Goal: Check status

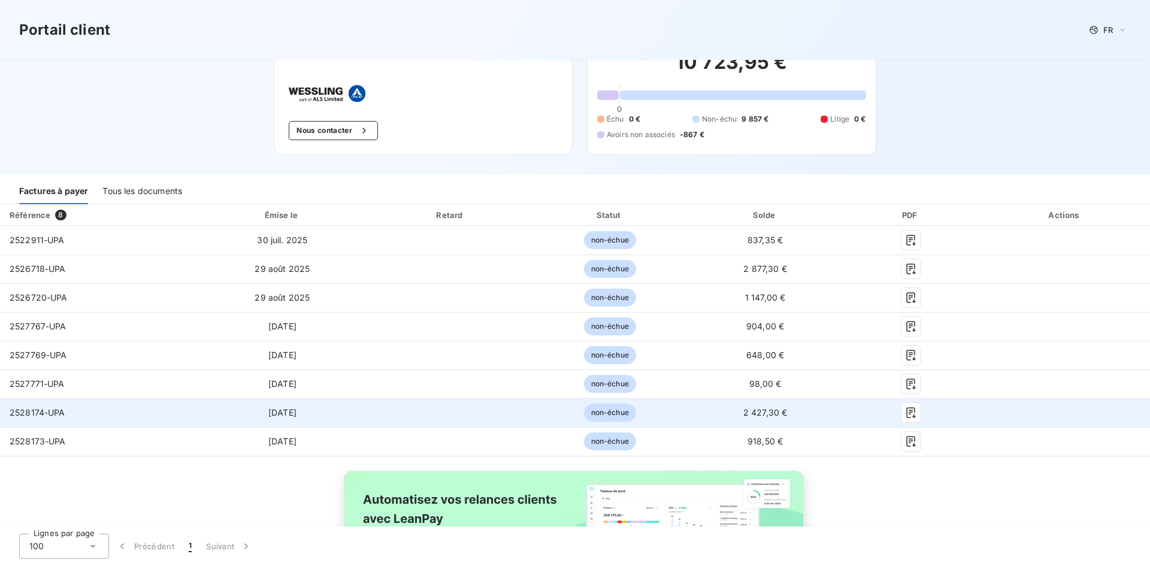
scroll to position [60, 0]
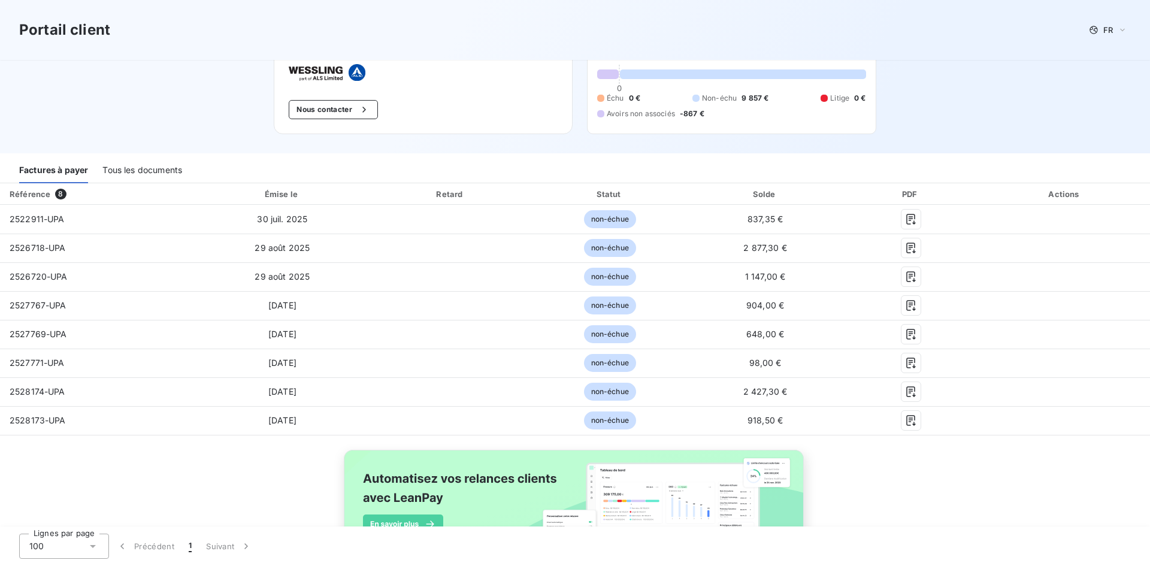
click at [266, 487] on div "Référence 8 Émise le Retard Statut Solde PDF Actions 2522911-UPA [DATE] non-éch…" at bounding box center [575, 390] width 1150 height 414
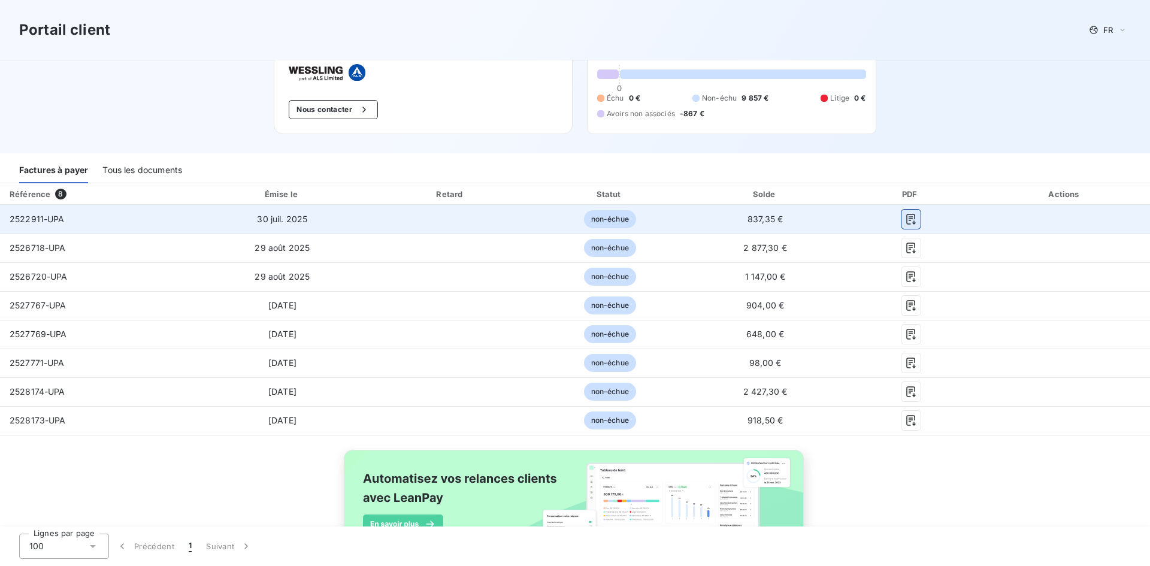
click at [905, 217] on icon "button" at bounding box center [911, 219] width 12 height 12
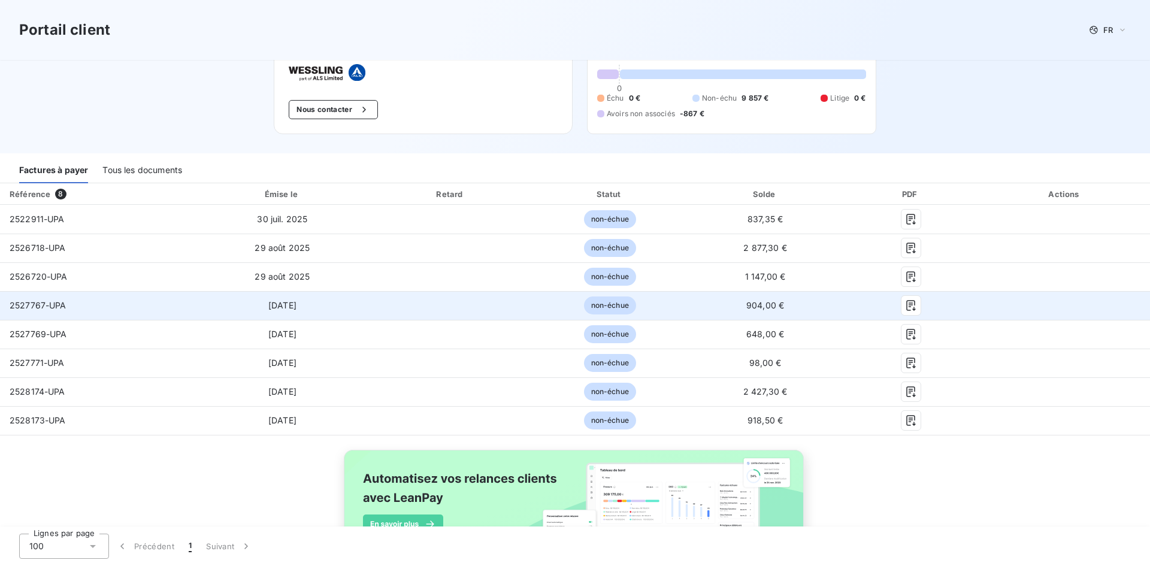
click at [198, 307] on td "[DATE]" at bounding box center [282, 305] width 175 height 29
click at [905, 307] on icon "button" at bounding box center [911, 305] width 12 height 12
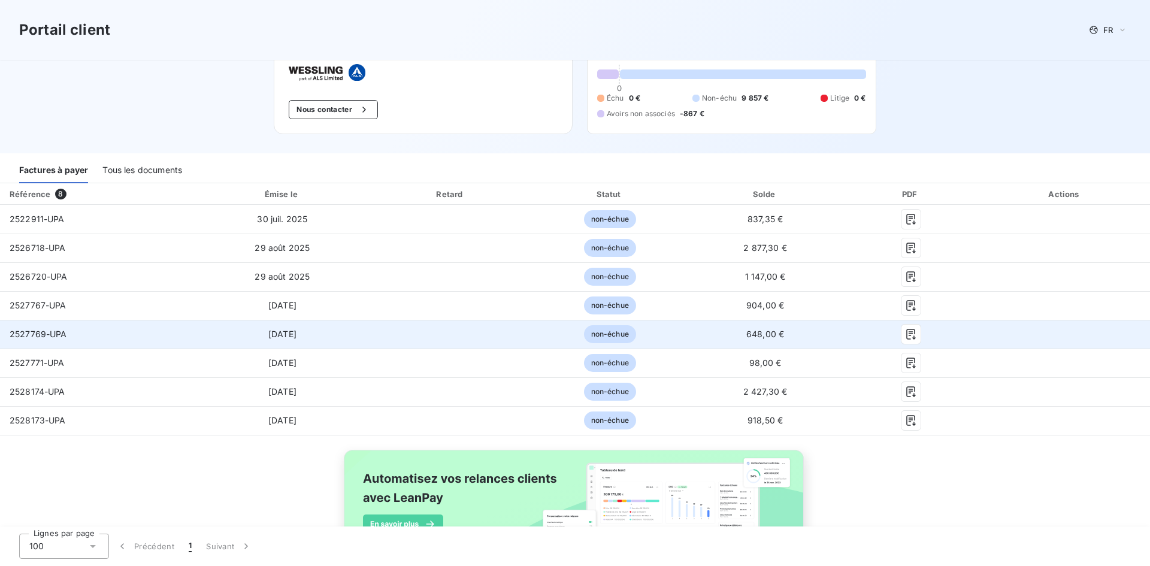
click at [53, 341] on td "2527769-UPA" at bounding box center [97, 334] width 195 height 29
click at [905, 335] on icon "button" at bounding box center [911, 334] width 12 height 12
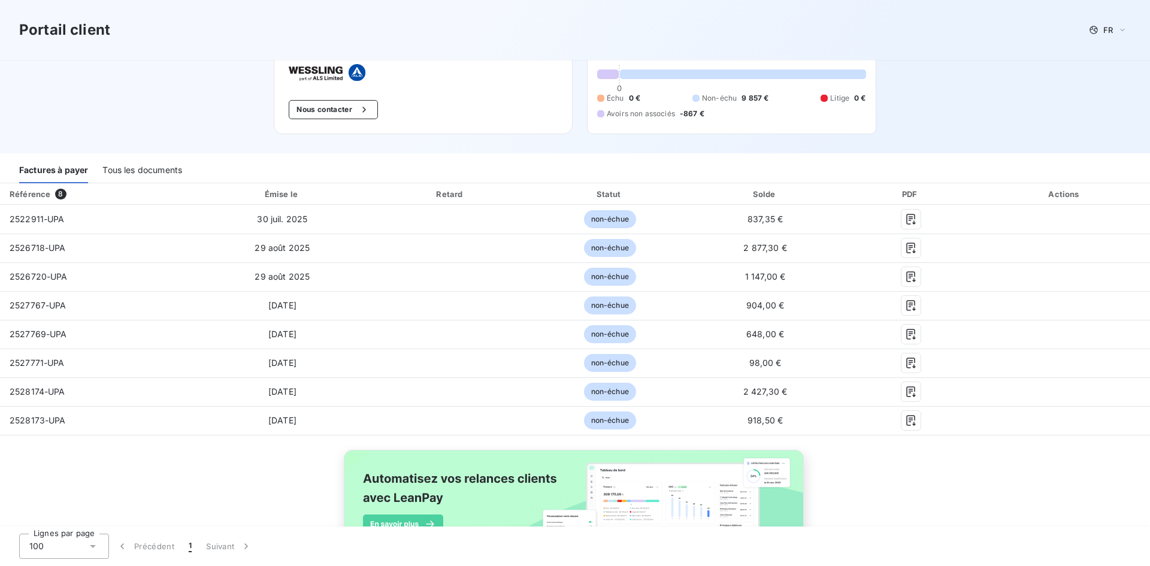
drag, startPoint x: 67, startPoint y: 484, endPoint x: 83, endPoint y: 465, distance: 24.2
click at [67, 484] on div "Référence 8 Émise le Retard Statut Solde PDF Actions 2522911-UPA [DATE] non-éch…" at bounding box center [575, 390] width 1150 height 414
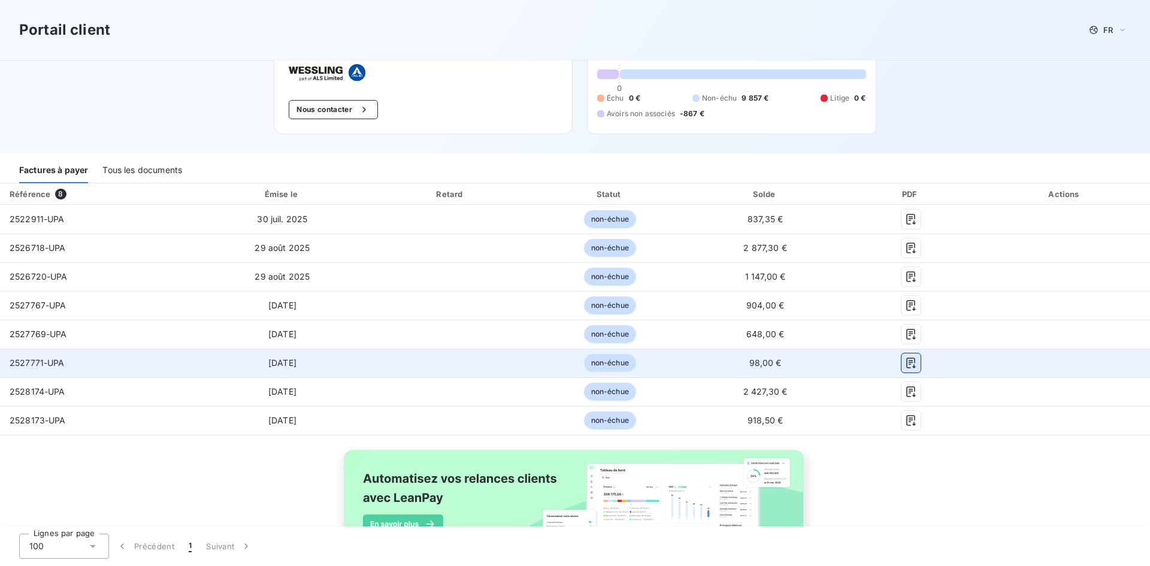
click at [905, 365] on icon "button" at bounding box center [911, 363] width 12 height 12
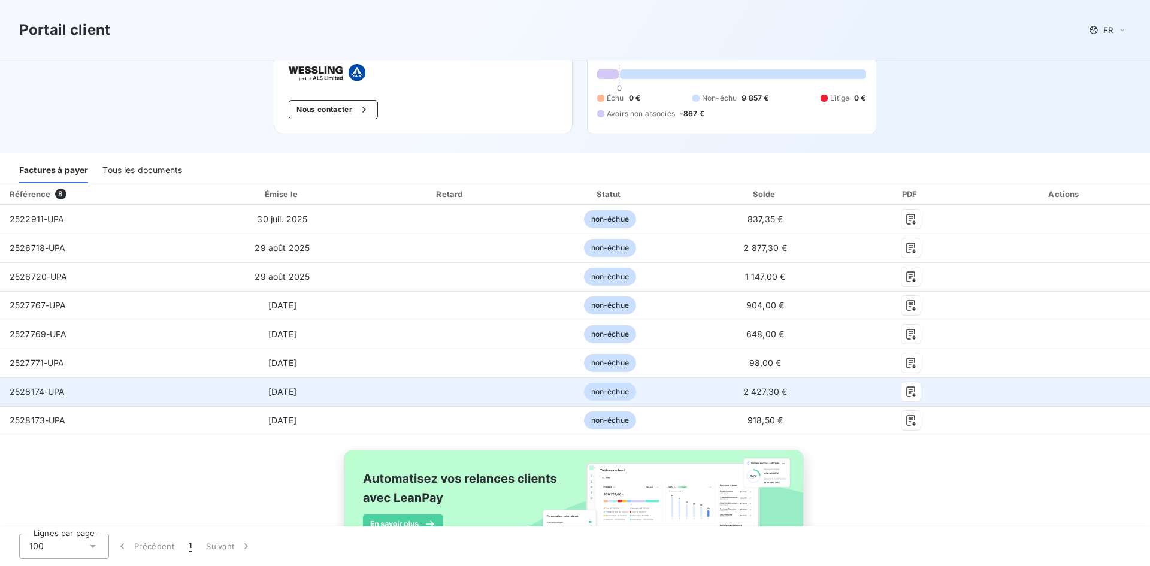
click at [60, 396] on div "2528174-UPA" at bounding box center [38, 392] width 56 height 12
click at [892, 392] on div at bounding box center [910, 391] width 119 height 19
click at [906, 392] on icon "button" at bounding box center [910, 391] width 9 height 11
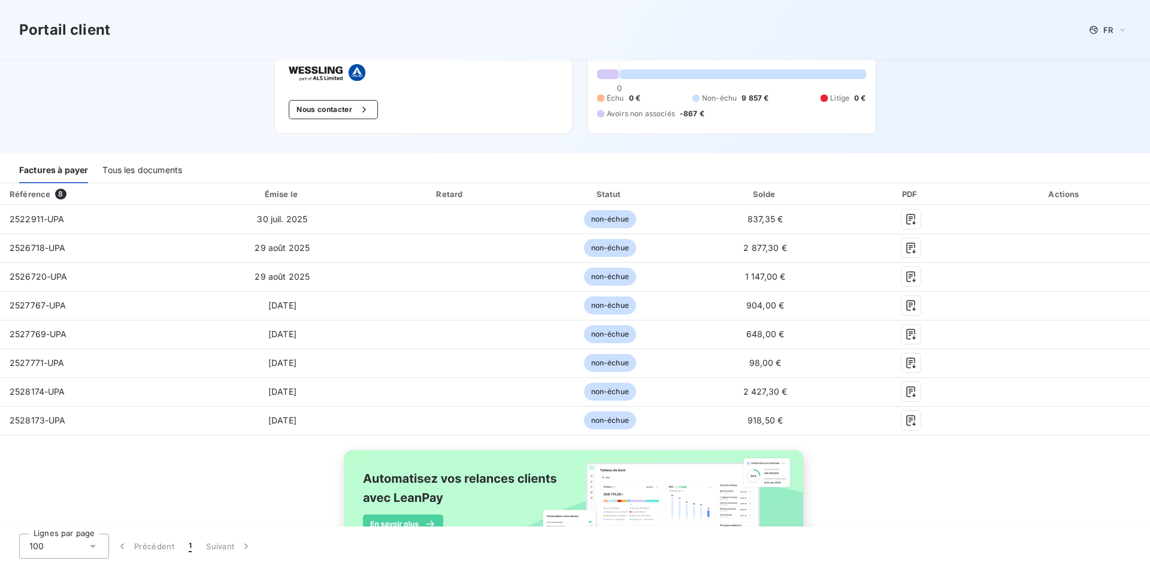
click at [156, 471] on div "Référence 8 Émise le Retard Statut Solde PDF Actions 2522911-UPA [DATE] non-éch…" at bounding box center [575, 390] width 1150 height 414
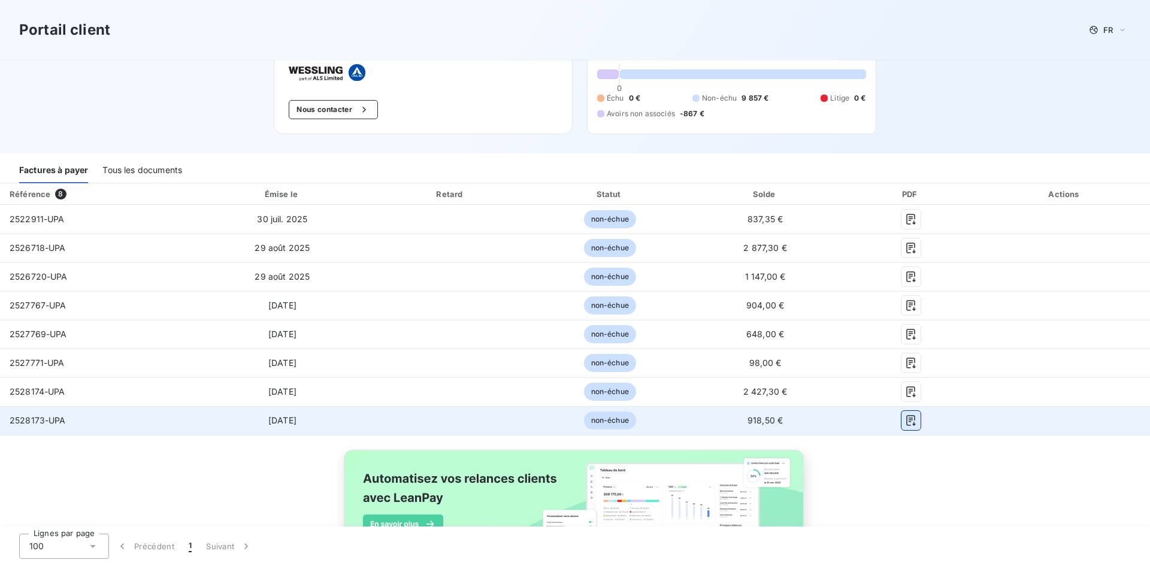
click at [905, 419] on icon "button" at bounding box center [911, 420] width 12 height 12
